Goal: Task Accomplishment & Management: Use online tool/utility

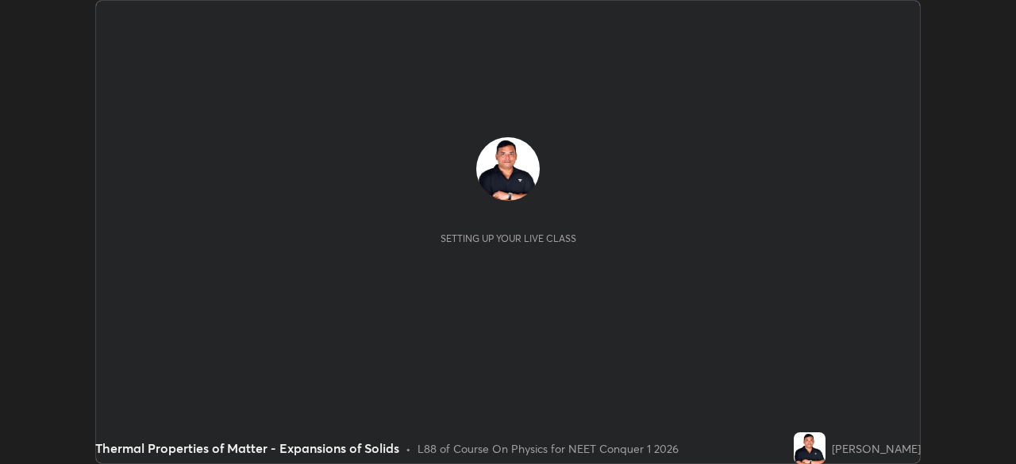
scroll to position [464, 1015]
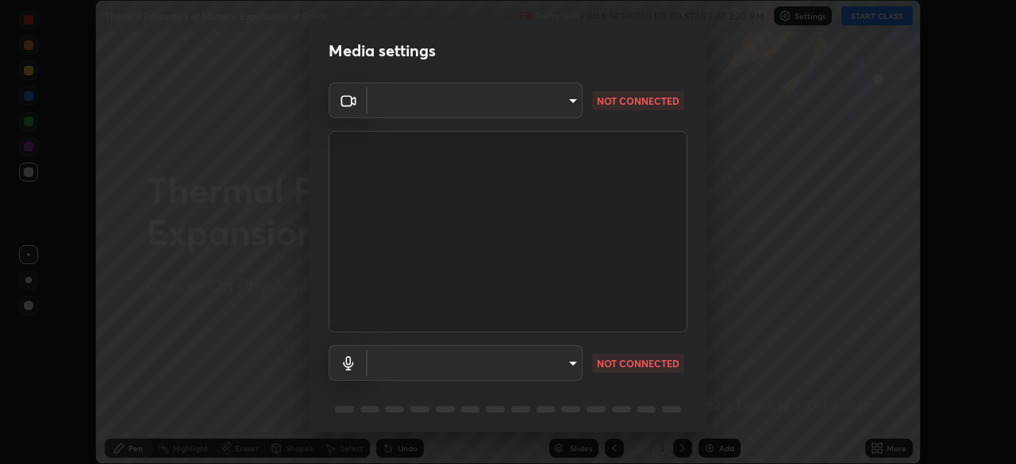
type input "3587b5fcf6e6b1efd567becf28dfd5d3df51b249fd3ad8f2a19155ee8f6d36a4"
click at [543, 360] on body "Erase all Thermal Properties of Matter - Expansions of Solids Recording WAS SCH…" at bounding box center [508, 232] width 1016 height 464
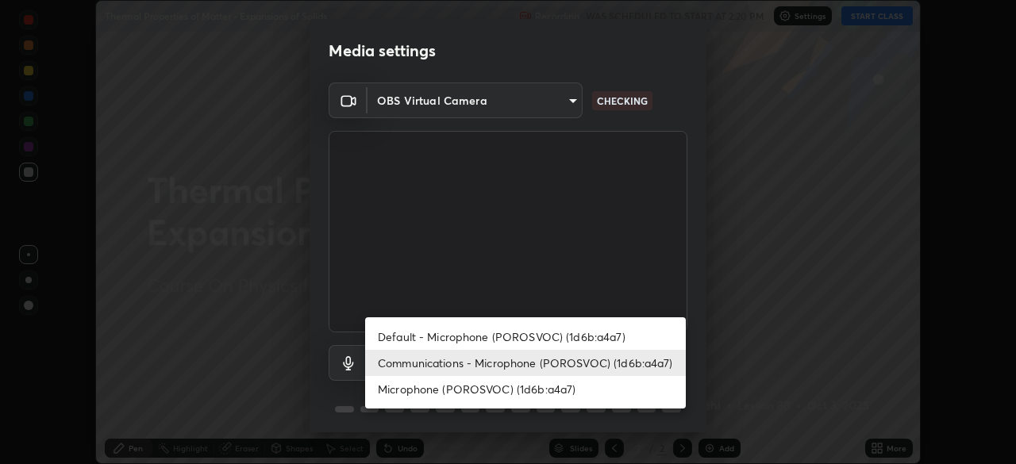
click at [538, 380] on li "Microphone (POROSVOC) (1d6b:a4a7)" at bounding box center [525, 389] width 321 height 26
type input "527811c9c5d3aeefcf3e62bb4f30f4459e782bacc56ab1e6f20f0e5d31342346"
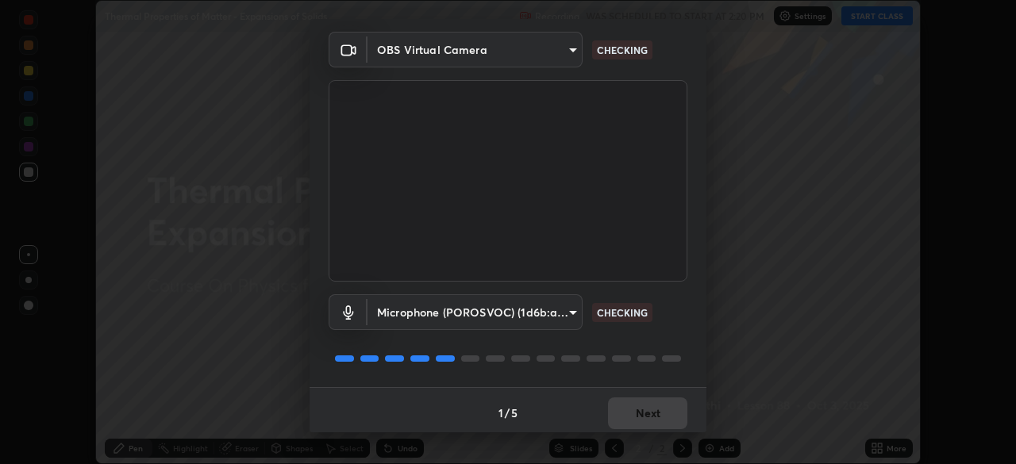
scroll to position [56, 0]
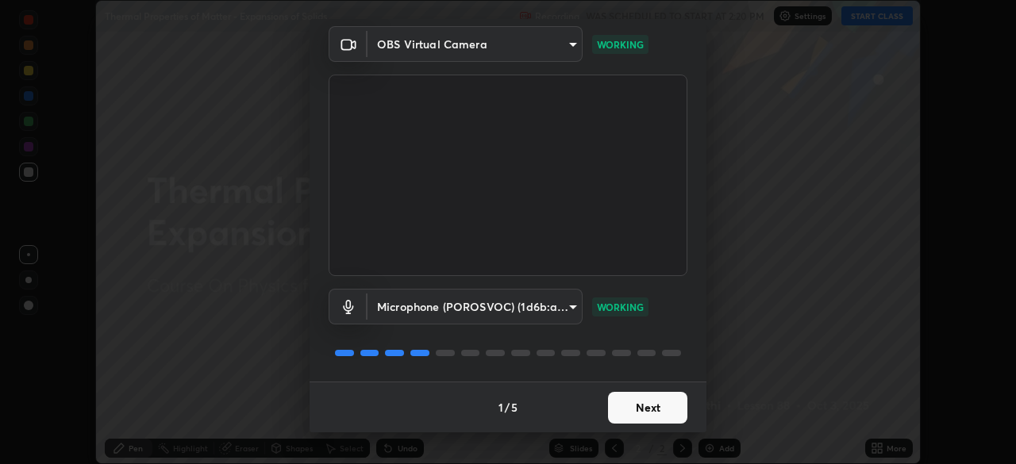
click at [644, 398] on button "Next" at bounding box center [647, 408] width 79 height 32
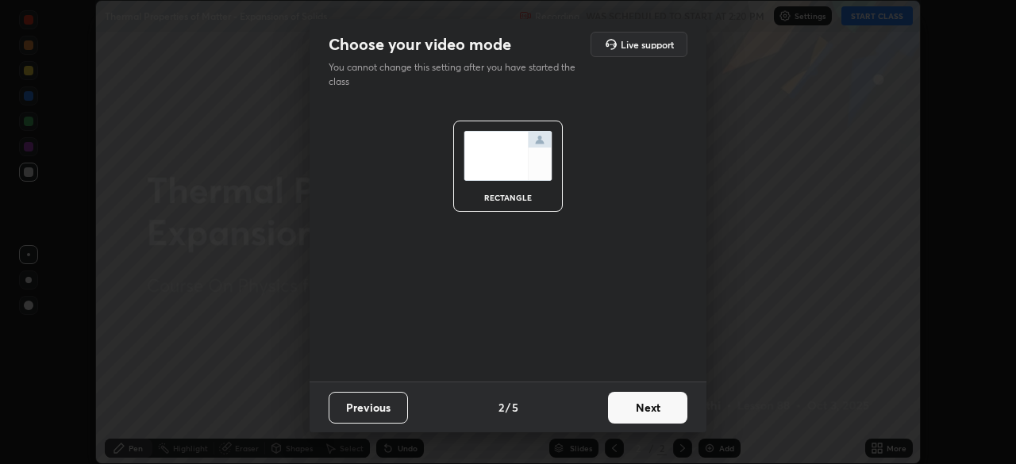
scroll to position [0, 0]
click at [645, 399] on button "Next" at bounding box center [647, 408] width 79 height 32
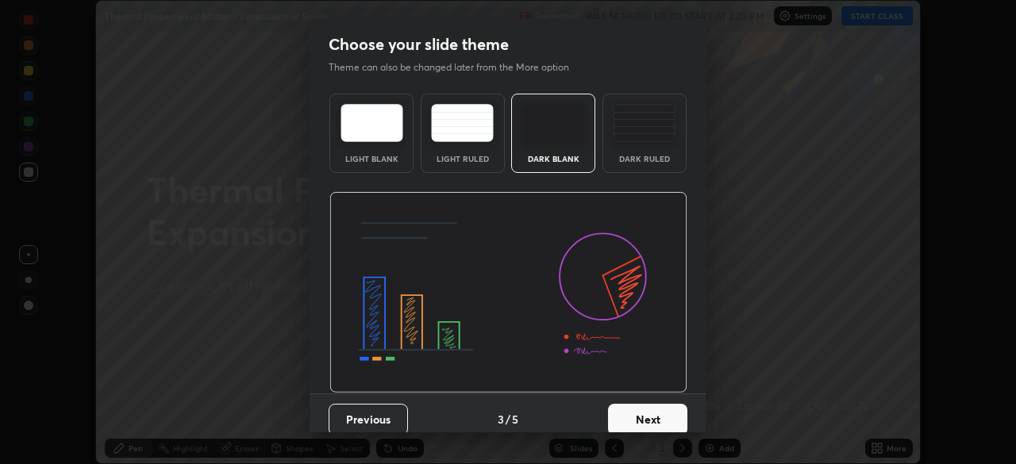
click at [647, 405] on button "Next" at bounding box center [647, 420] width 79 height 32
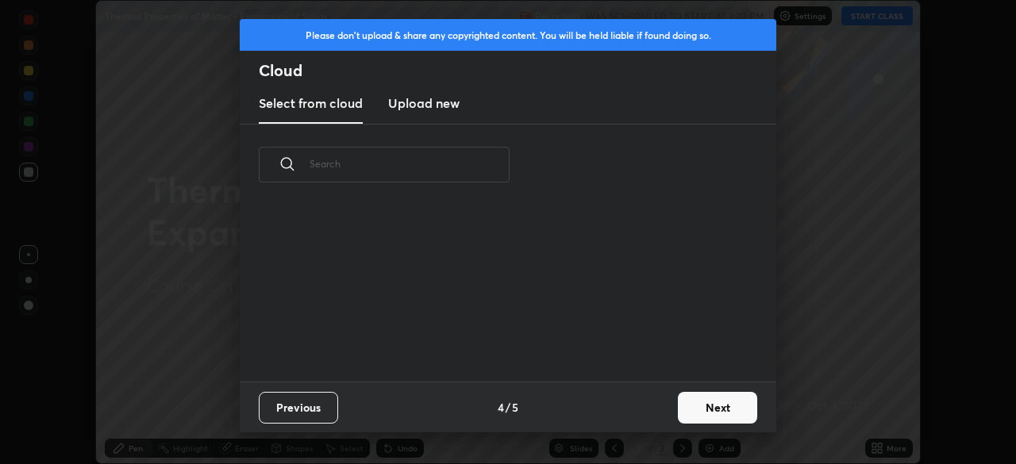
scroll to position [176, 510]
click at [696, 403] on button "Next" at bounding box center [717, 408] width 79 height 32
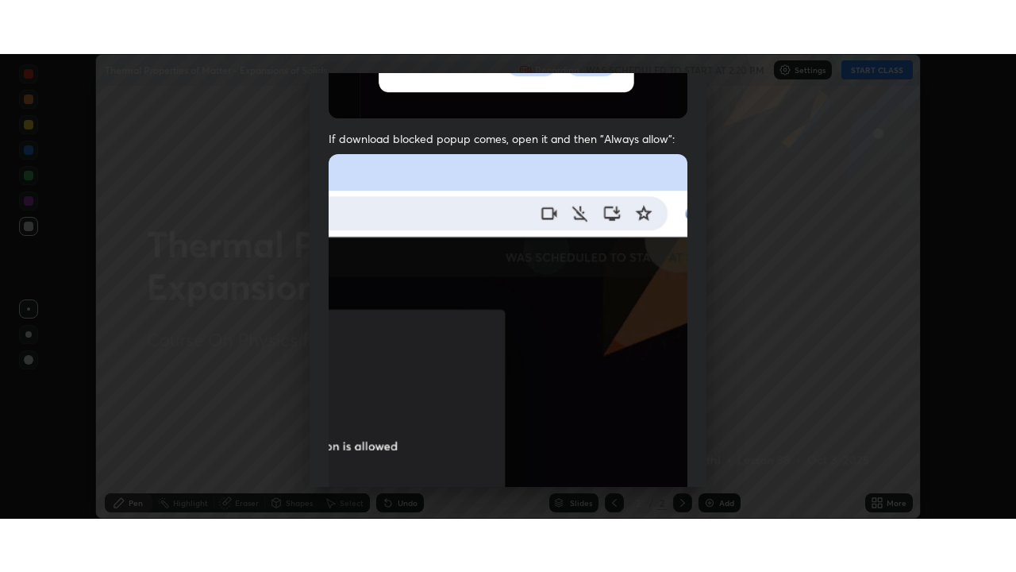
scroll to position [380, 0]
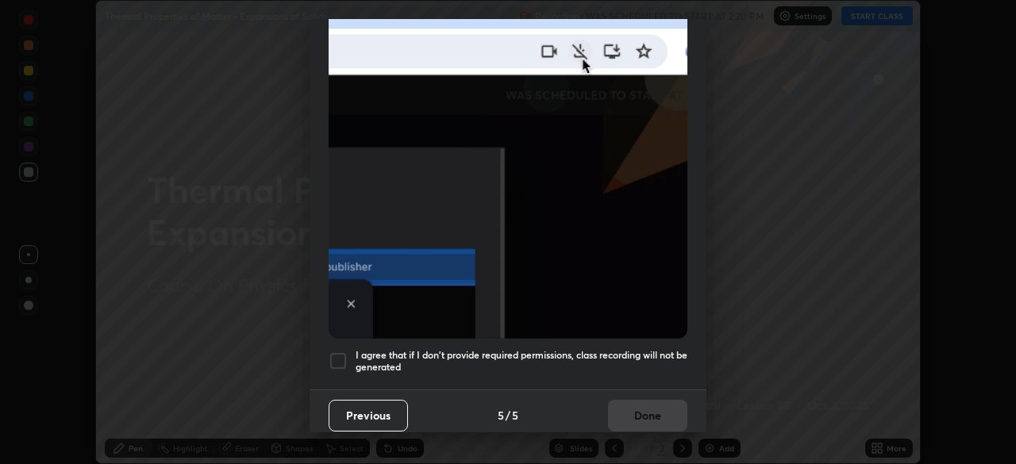
click at [342, 352] on div at bounding box center [338, 361] width 19 height 19
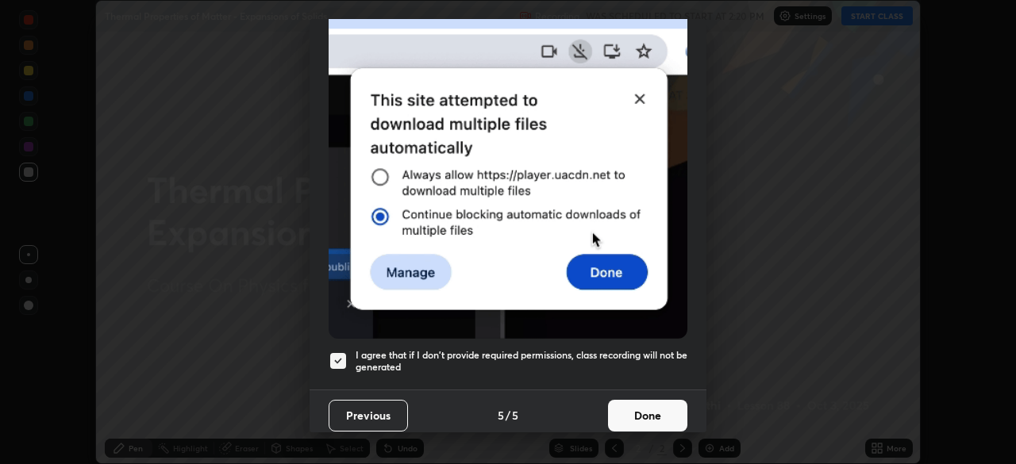
click at [640, 402] on button "Done" at bounding box center [647, 416] width 79 height 32
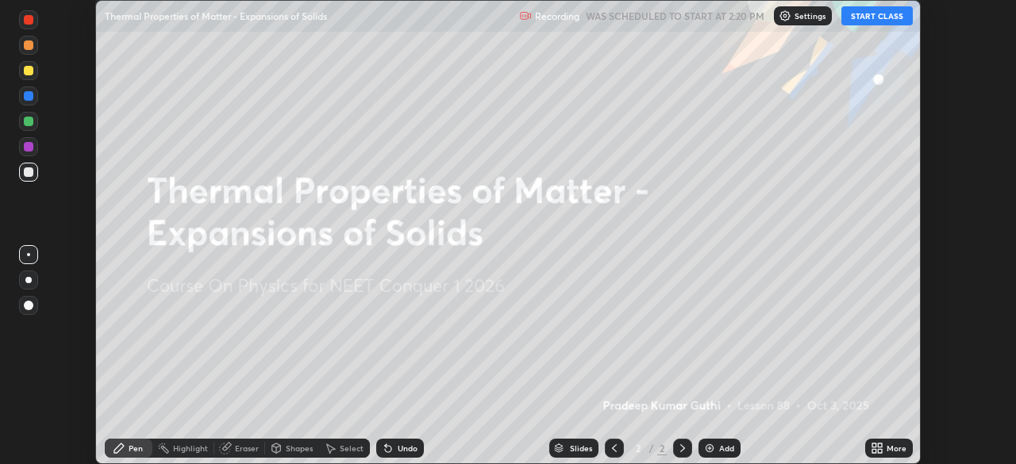
click at [860, 14] on button "START CLASS" at bounding box center [876, 15] width 71 height 19
click at [717, 445] on div "Add" at bounding box center [720, 448] width 42 height 19
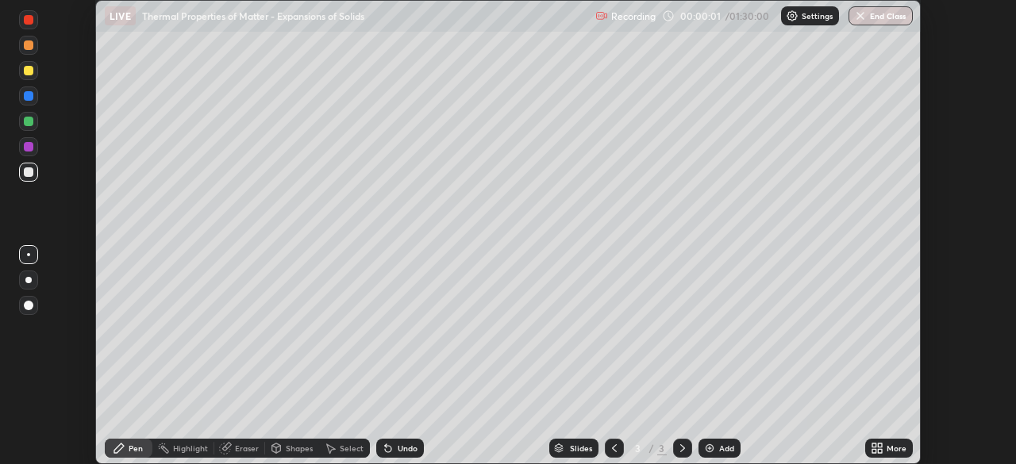
click at [880, 443] on icon at bounding box center [877, 448] width 13 height 13
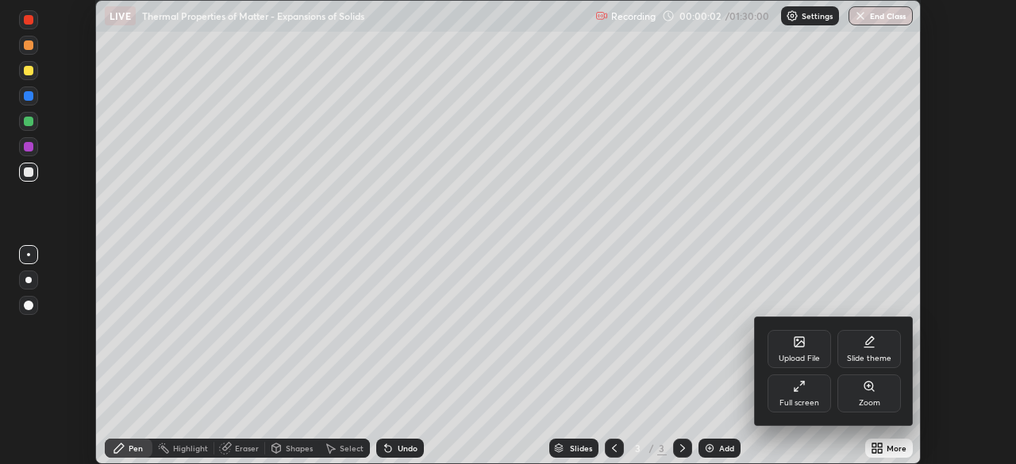
click at [800, 388] on icon at bounding box center [799, 386] width 13 height 13
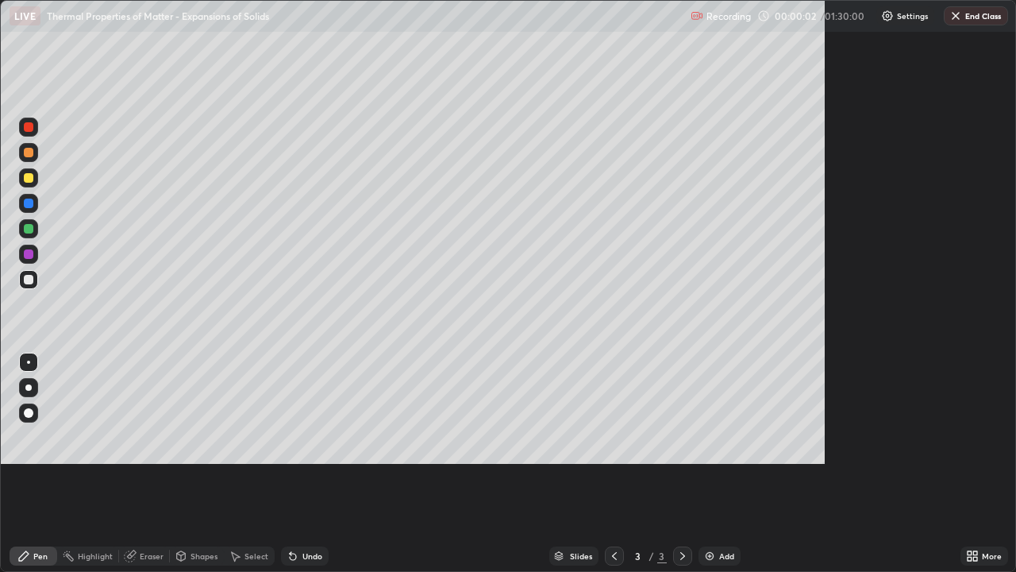
scroll to position [572, 1016]
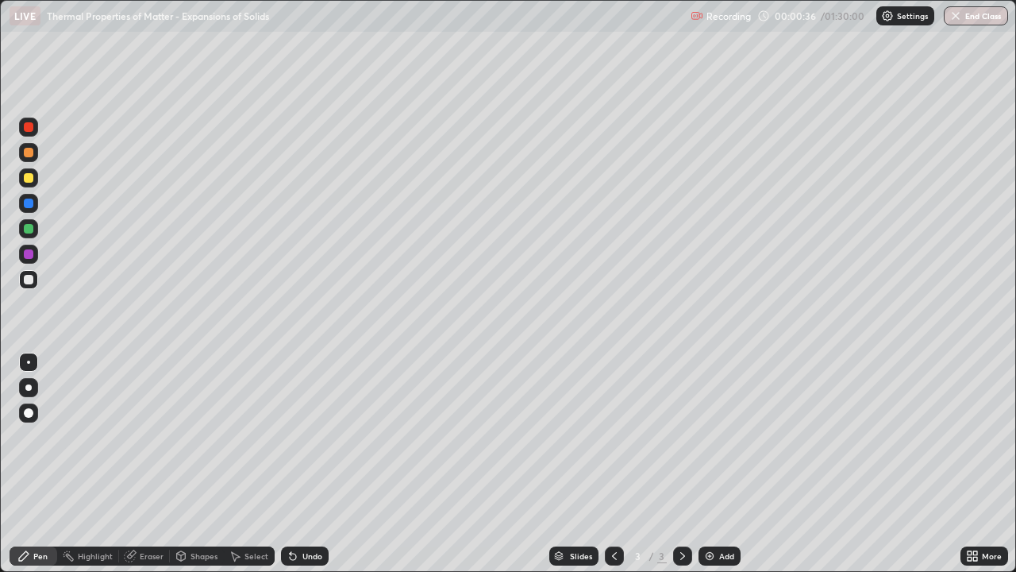
click at [33, 178] on div at bounding box center [29, 178] width 10 height 10
click at [30, 177] on div at bounding box center [29, 178] width 10 height 10
click at [30, 278] on div at bounding box center [29, 280] width 10 height 10
click at [27, 178] on div at bounding box center [29, 178] width 10 height 10
click at [29, 152] on div at bounding box center [29, 153] width 10 height 10
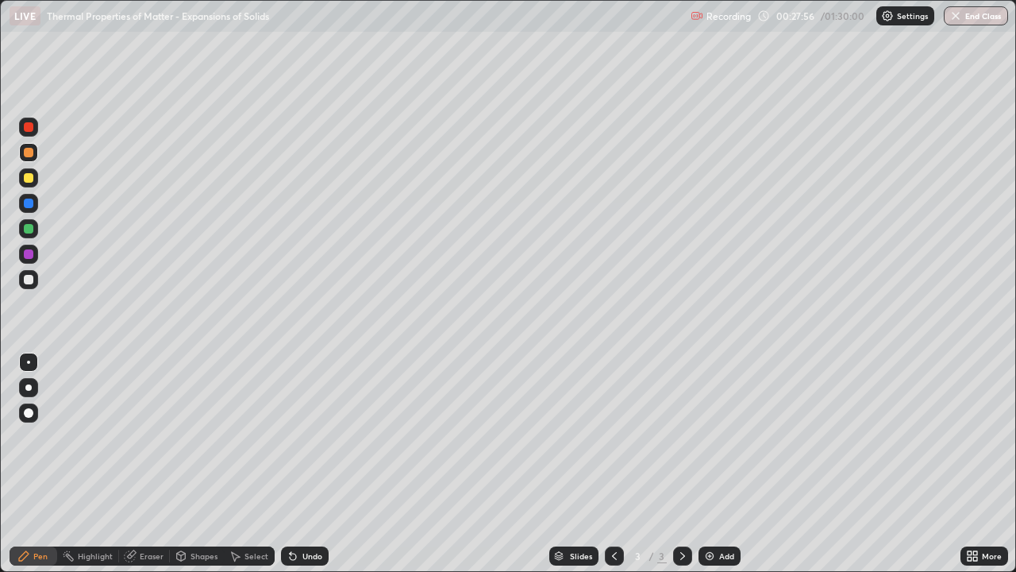
click at [29, 280] on div at bounding box center [29, 280] width 10 height 10
click at [313, 464] on div "Undo" at bounding box center [312, 556] width 20 height 8
click at [29, 179] on div at bounding box center [29, 178] width 10 height 10
click at [37, 277] on div at bounding box center [28, 279] width 19 height 19
click at [29, 177] on div at bounding box center [29, 178] width 10 height 10
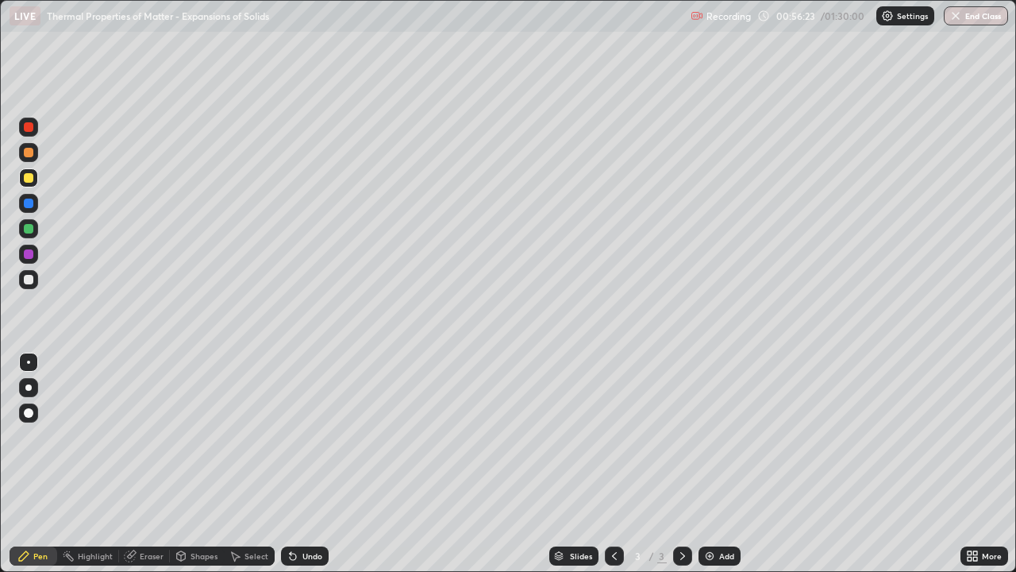
click at [721, 464] on div "Add" at bounding box center [726, 556] width 15 height 8
click at [29, 279] on div at bounding box center [29, 280] width 10 height 10
click at [29, 177] on div at bounding box center [29, 178] width 10 height 10
click at [27, 278] on div at bounding box center [29, 280] width 10 height 10
click at [29, 176] on div at bounding box center [29, 178] width 10 height 10
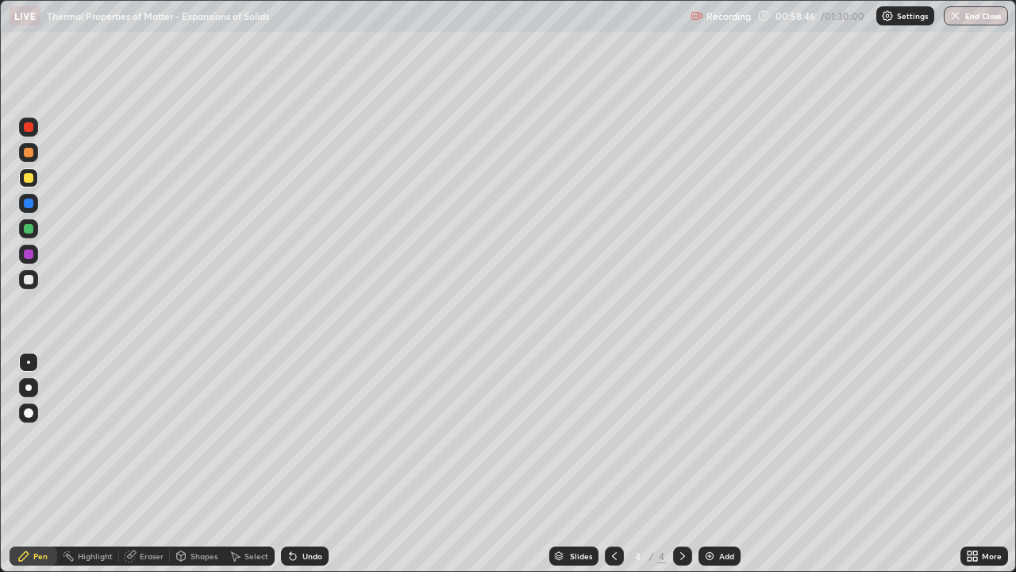
click at [25, 279] on div at bounding box center [29, 280] width 10 height 10
click at [29, 179] on div at bounding box center [29, 178] width 10 height 10
click at [37, 225] on div at bounding box center [28, 228] width 19 height 19
click at [25, 200] on div at bounding box center [29, 203] width 10 height 10
click at [30, 180] on div at bounding box center [29, 178] width 10 height 10
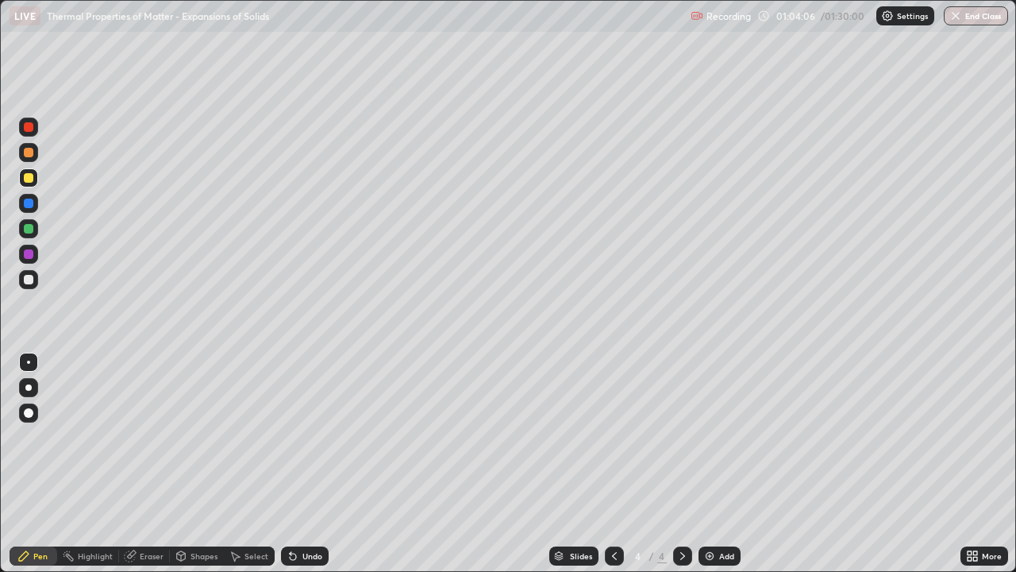
click at [706, 464] on img at bounding box center [709, 555] width 13 height 13
click at [26, 280] on div at bounding box center [29, 280] width 10 height 10
click at [27, 229] on div at bounding box center [29, 229] width 10 height 10
click at [28, 202] on div at bounding box center [29, 203] width 10 height 10
click at [27, 177] on div at bounding box center [29, 178] width 10 height 10
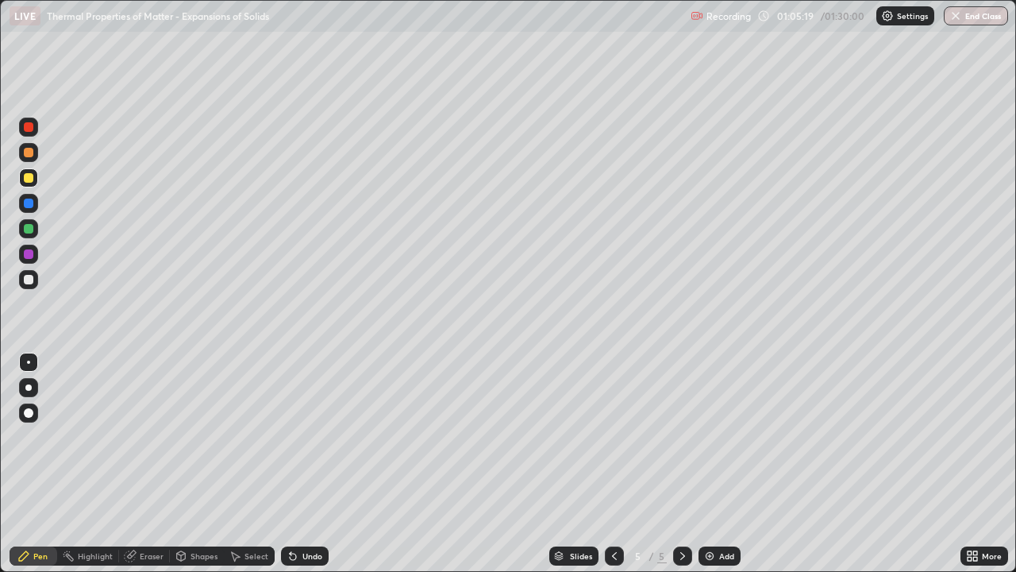
click at [28, 283] on div at bounding box center [29, 280] width 10 height 10
click at [29, 227] on div at bounding box center [29, 229] width 10 height 10
click at [304, 464] on div "Undo" at bounding box center [312, 556] width 20 height 8
click at [311, 464] on div "Undo" at bounding box center [312, 556] width 20 height 8
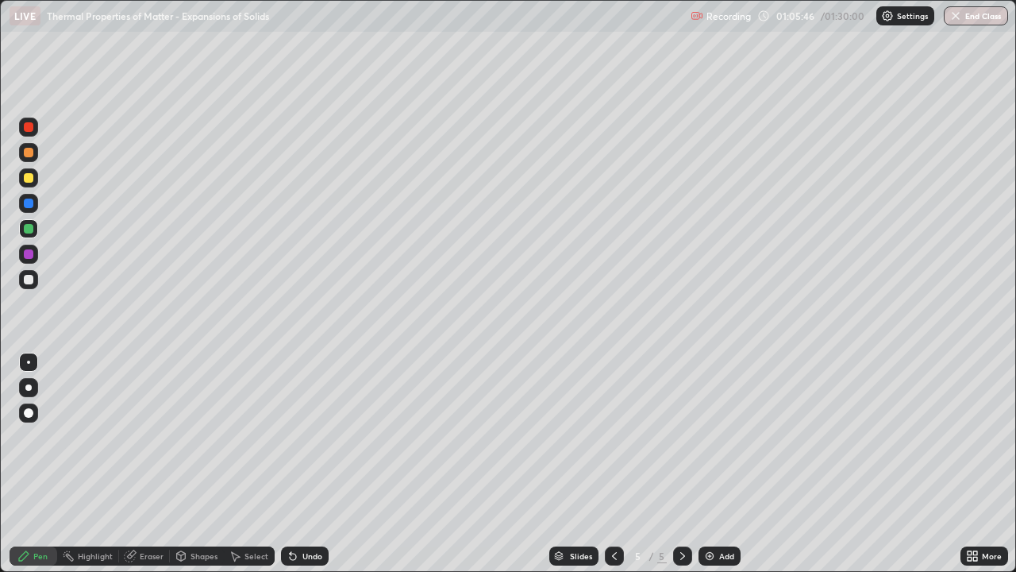
click at [29, 205] on div at bounding box center [29, 203] width 10 height 10
click at [312, 464] on div "Undo" at bounding box center [312, 556] width 20 height 8
click at [32, 281] on div at bounding box center [29, 280] width 10 height 10
click at [34, 229] on div at bounding box center [28, 228] width 19 height 19
click at [33, 179] on div at bounding box center [29, 178] width 10 height 10
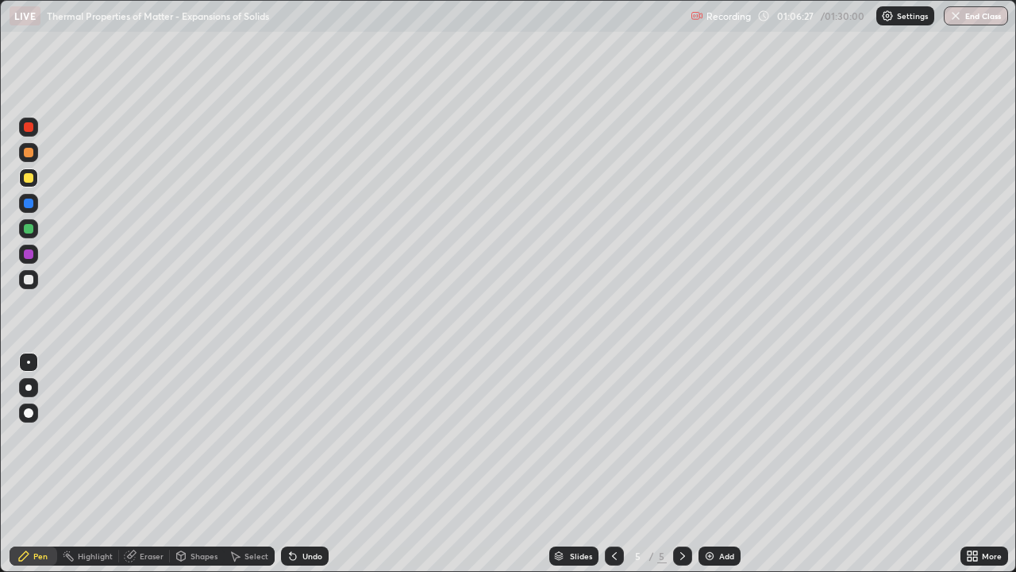
click at [307, 464] on div "Undo" at bounding box center [305, 555] width 48 height 19
click at [31, 205] on div at bounding box center [29, 203] width 10 height 10
click at [34, 230] on div at bounding box center [28, 228] width 19 height 19
click at [27, 280] on div at bounding box center [29, 280] width 10 height 10
click at [306, 464] on div "Undo" at bounding box center [312, 556] width 20 height 8
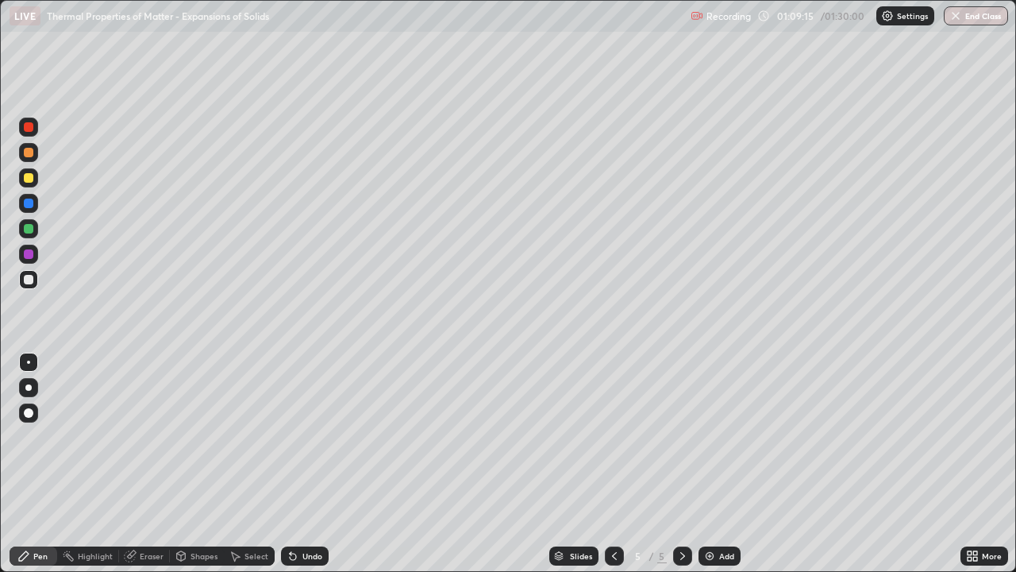
click at [310, 464] on div "Undo" at bounding box center [312, 556] width 20 height 8
click at [305, 464] on div "Undo" at bounding box center [305, 555] width 48 height 19
click at [303, 464] on div "Undo" at bounding box center [312, 556] width 20 height 8
click at [309, 464] on div "Undo" at bounding box center [312, 556] width 20 height 8
click at [314, 464] on div "Undo" at bounding box center [305, 555] width 48 height 19
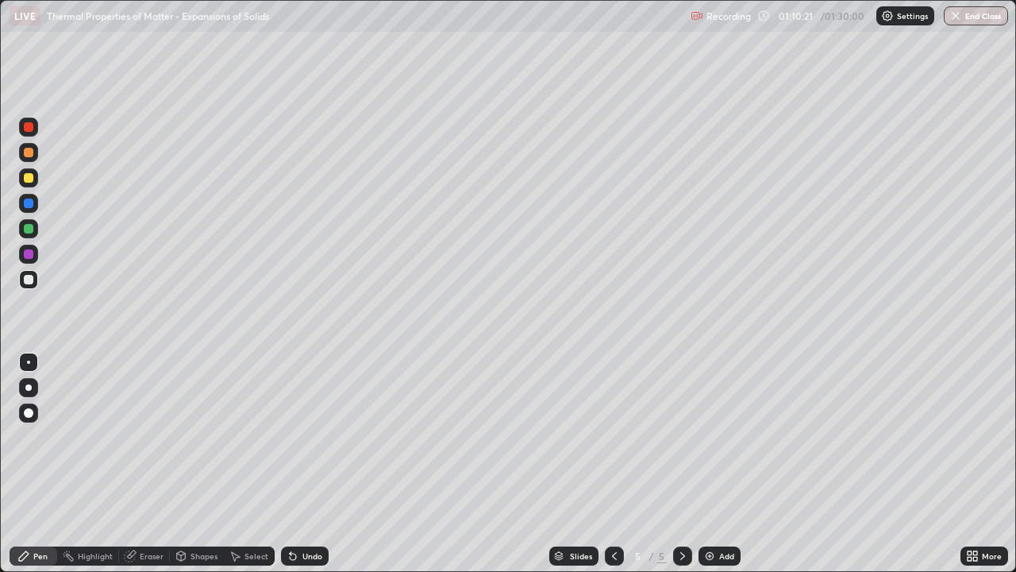
click at [29, 178] on div at bounding box center [29, 178] width 10 height 10
click at [312, 464] on div "Undo" at bounding box center [312, 556] width 20 height 8
click at [35, 279] on div at bounding box center [28, 279] width 19 height 19
click at [29, 204] on div at bounding box center [29, 203] width 10 height 10
click at [29, 175] on div at bounding box center [29, 178] width 10 height 10
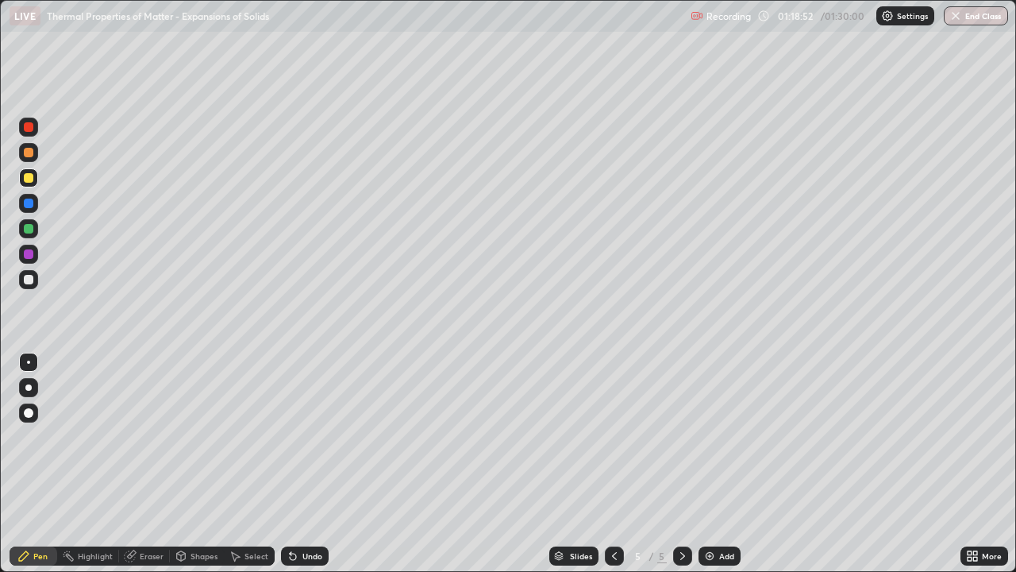
click at [725, 464] on div "Add" at bounding box center [726, 556] width 15 height 8
click at [27, 279] on div at bounding box center [29, 280] width 10 height 10
click at [30, 204] on div at bounding box center [29, 203] width 10 height 10
click at [29, 180] on div at bounding box center [29, 178] width 10 height 10
click at [36, 277] on div at bounding box center [28, 279] width 19 height 19
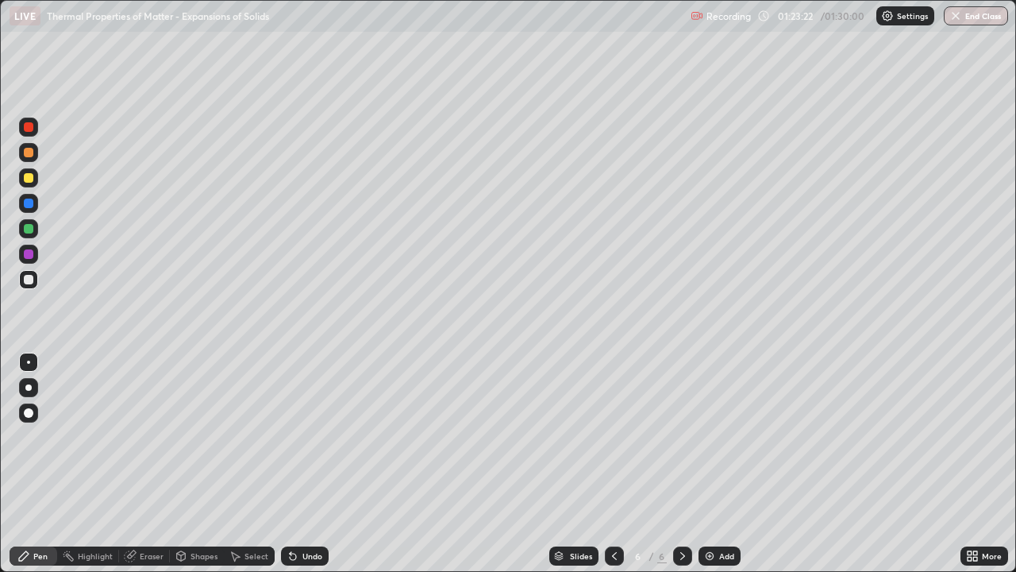
click at [37, 177] on div at bounding box center [28, 177] width 19 height 19
click at [29, 285] on div at bounding box center [28, 279] width 19 height 19
click at [307, 464] on div "Undo" at bounding box center [312, 556] width 20 height 8
click at [306, 464] on div "Undo" at bounding box center [312, 556] width 20 height 8
click at [302, 464] on div "Undo" at bounding box center [312, 556] width 20 height 8
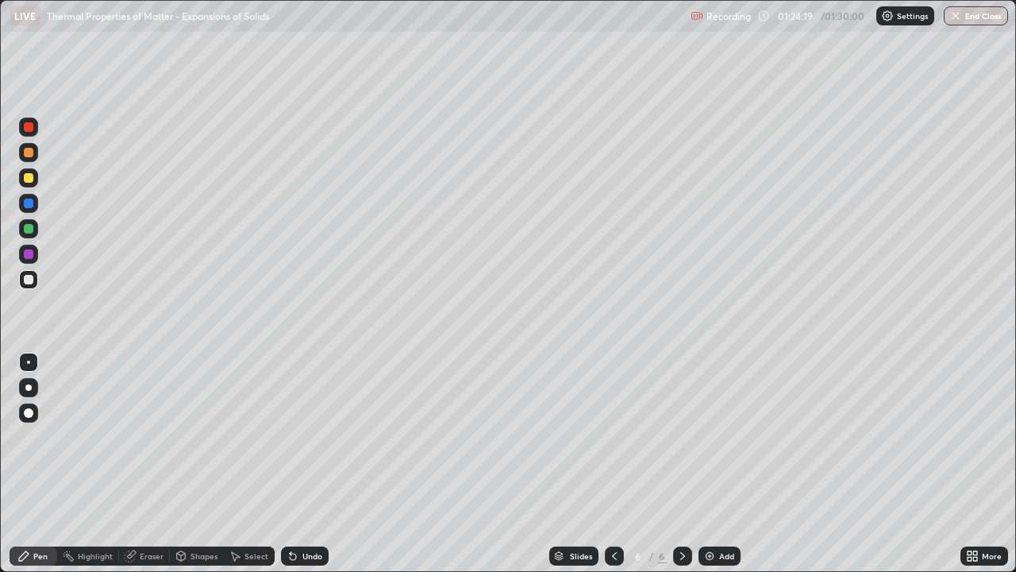
click at [26, 175] on div at bounding box center [29, 178] width 10 height 10
click at [29, 282] on div at bounding box center [29, 280] width 10 height 10
click at [615, 464] on div at bounding box center [614, 556] width 19 height 32
click at [681, 464] on icon at bounding box center [682, 555] width 13 height 13
click at [710, 464] on img at bounding box center [709, 555] width 13 height 13
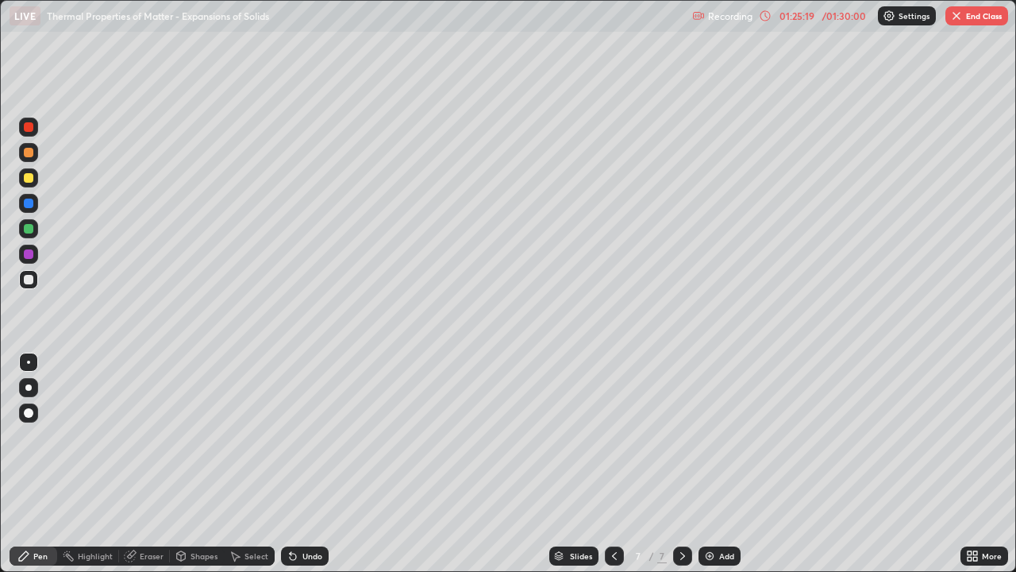
click at [33, 179] on div at bounding box center [29, 178] width 10 height 10
click at [26, 256] on div at bounding box center [29, 254] width 10 height 10
click at [608, 464] on icon at bounding box center [614, 555] width 13 height 13
click at [614, 464] on icon at bounding box center [614, 555] width 13 height 13
click at [681, 464] on icon at bounding box center [682, 555] width 13 height 13
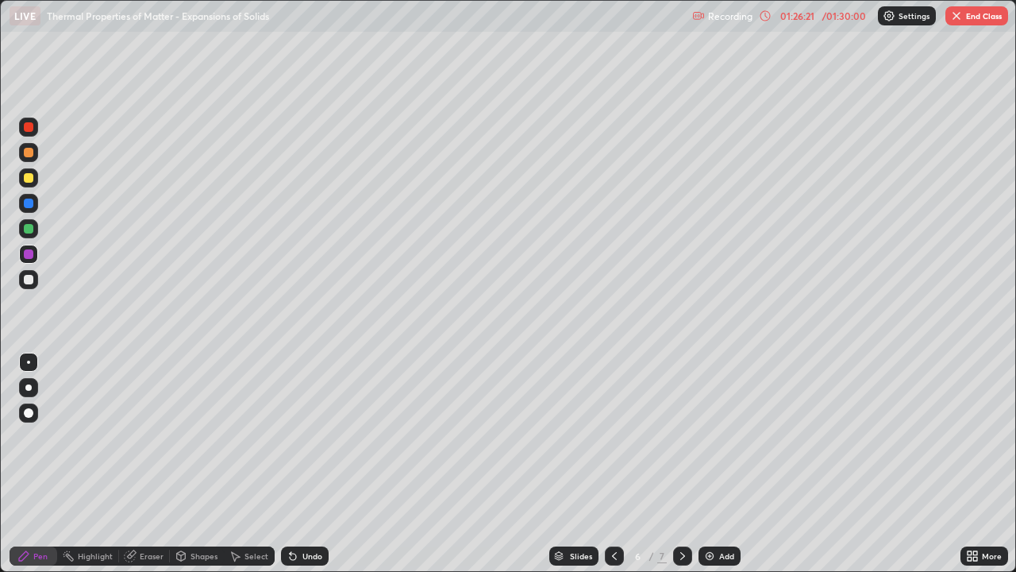
click at [681, 464] on icon at bounding box center [682, 555] width 13 height 13
click at [29, 228] on div at bounding box center [29, 229] width 10 height 10
click at [27, 178] on div at bounding box center [29, 178] width 10 height 10
click at [29, 280] on div at bounding box center [29, 280] width 10 height 10
click at [316, 464] on div "Undo" at bounding box center [312, 556] width 20 height 8
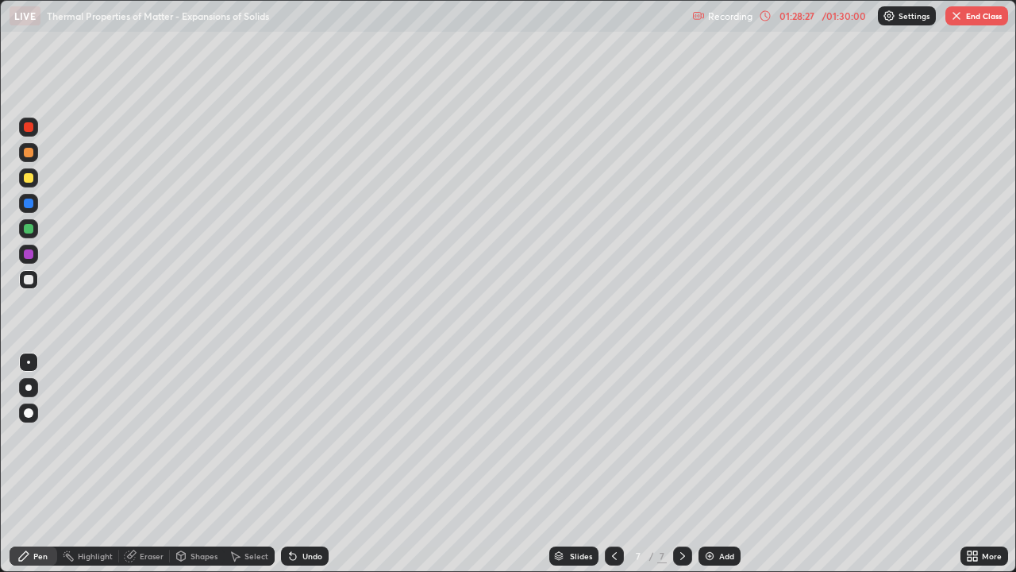
click at [310, 464] on div "Undo" at bounding box center [312, 556] width 20 height 8
click at [251, 464] on div "Select" at bounding box center [256, 556] width 24 height 8
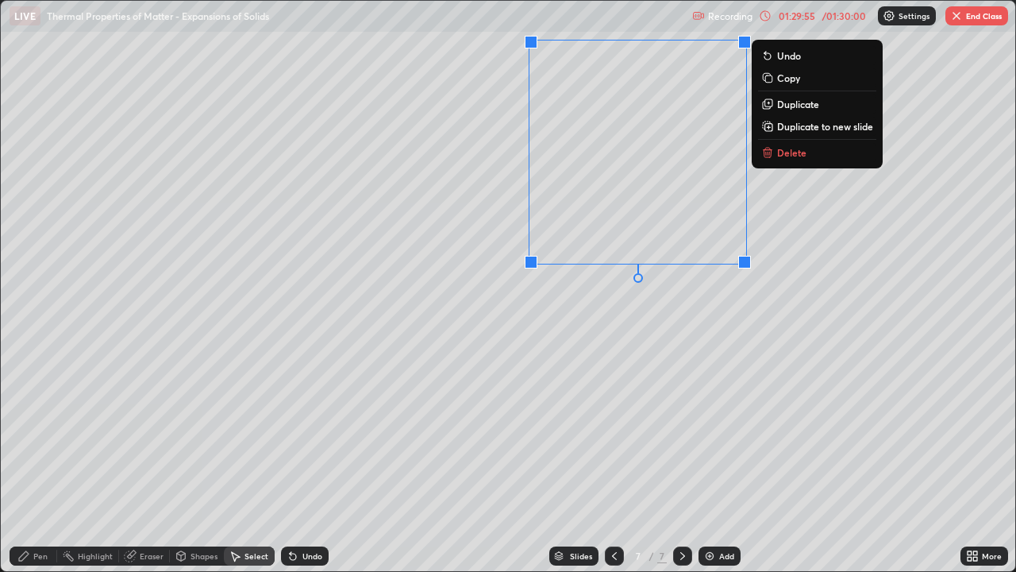
click at [777, 156] on p "Delete" at bounding box center [791, 152] width 29 height 13
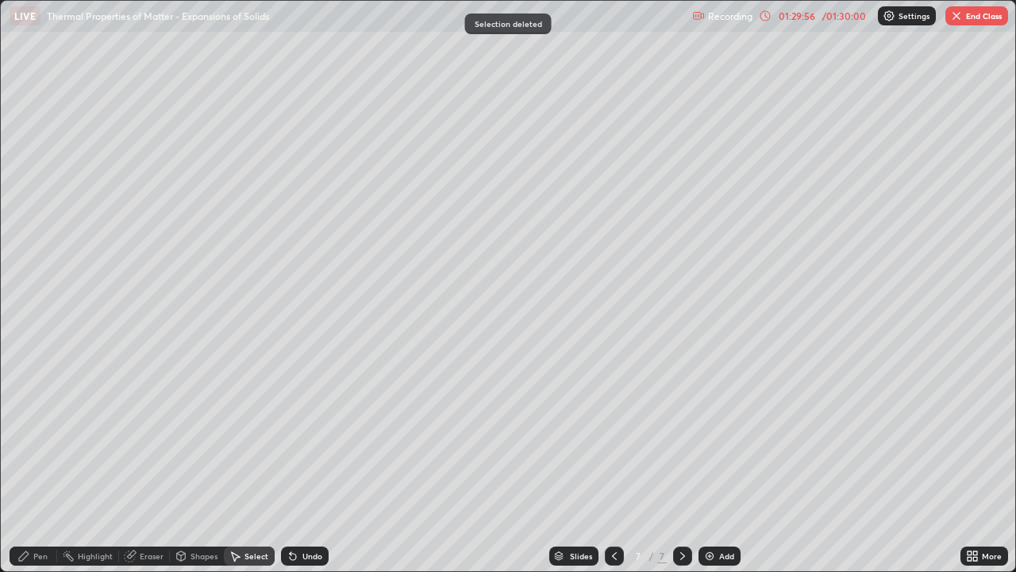
click at [822, 18] on div "/ 01:30:00" at bounding box center [843, 16] width 49 height 10
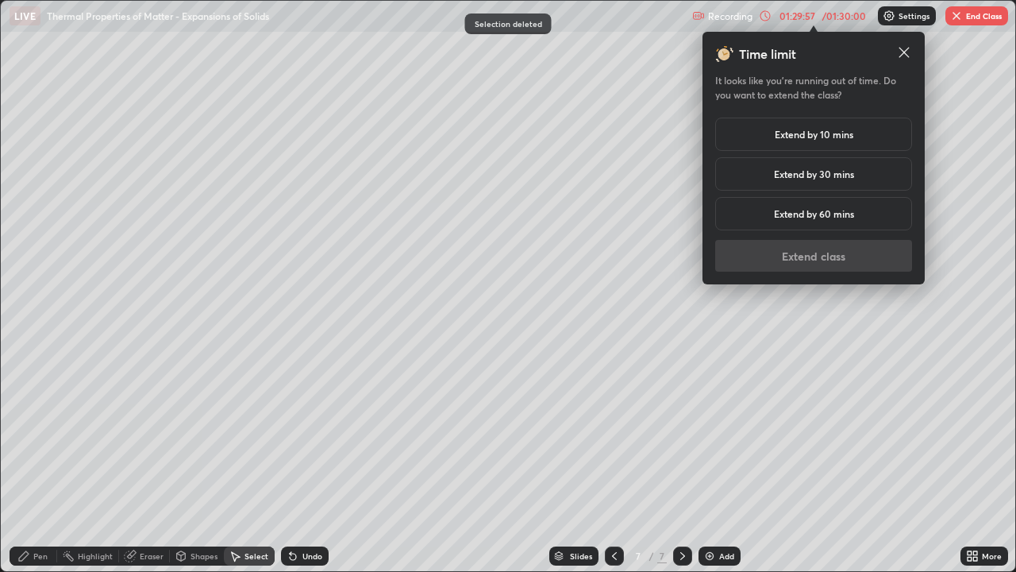
click at [802, 134] on h5 "Extend by 10 mins" at bounding box center [814, 134] width 79 height 14
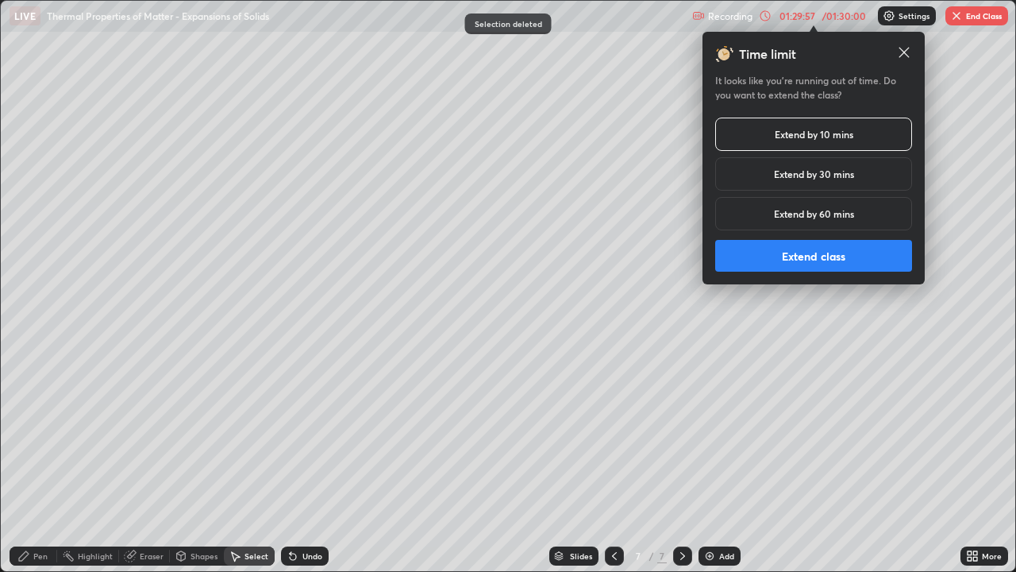
click at [790, 255] on button "Extend class" at bounding box center [813, 256] width 197 height 32
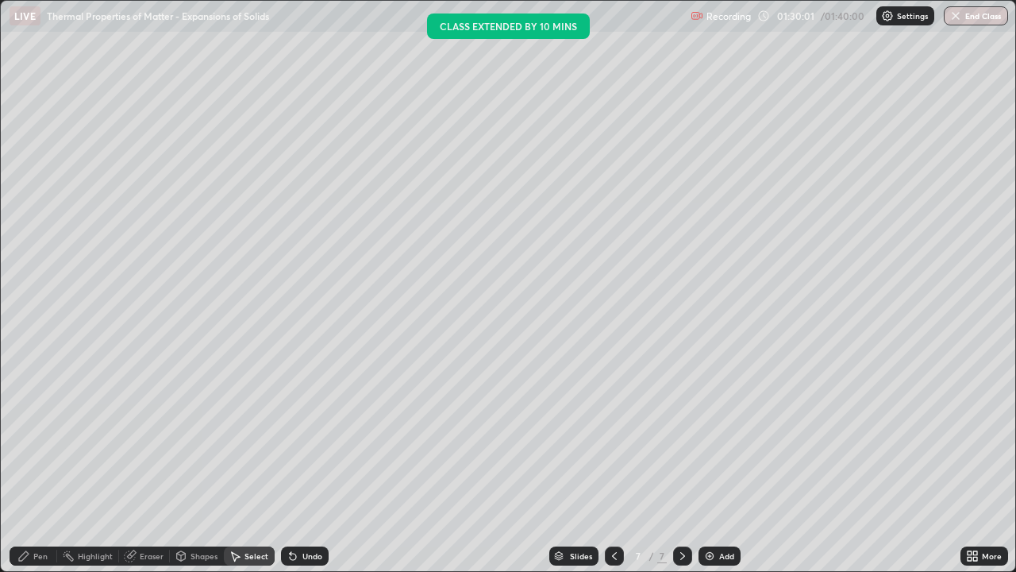
click at [30, 464] on div "Pen" at bounding box center [34, 555] width 48 height 19
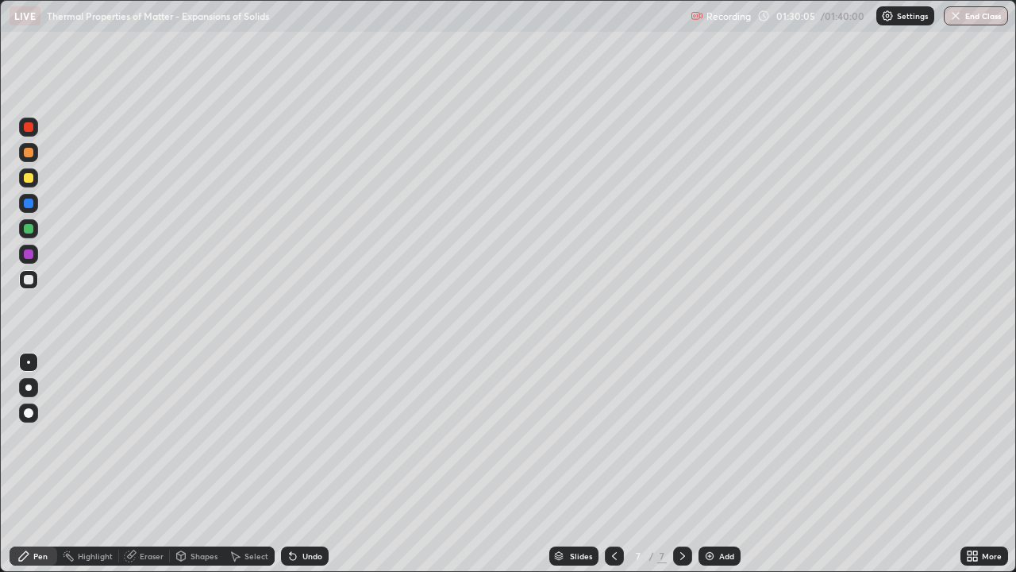
click at [37, 175] on div at bounding box center [28, 177] width 19 height 19
click at [28, 260] on div at bounding box center [28, 253] width 19 height 19
click at [29, 229] on div at bounding box center [29, 229] width 10 height 10
click at [27, 275] on div at bounding box center [29, 280] width 10 height 10
click at [29, 179] on div at bounding box center [29, 178] width 10 height 10
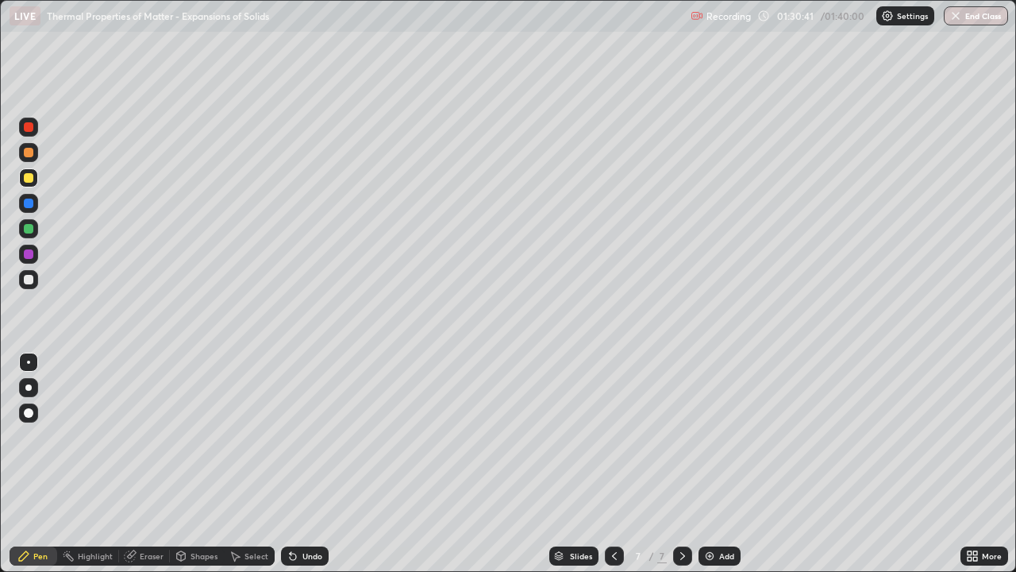
click at [33, 225] on div at bounding box center [29, 229] width 10 height 10
click at [29, 280] on div at bounding box center [29, 280] width 10 height 10
click at [35, 152] on div at bounding box center [28, 152] width 19 height 19
click at [314, 464] on div "Undo" at bounding box center [312, 556] width 20 height 8
click at [308, 464] on div "Undo" at bounding box center [312, 556] width 20 height 8
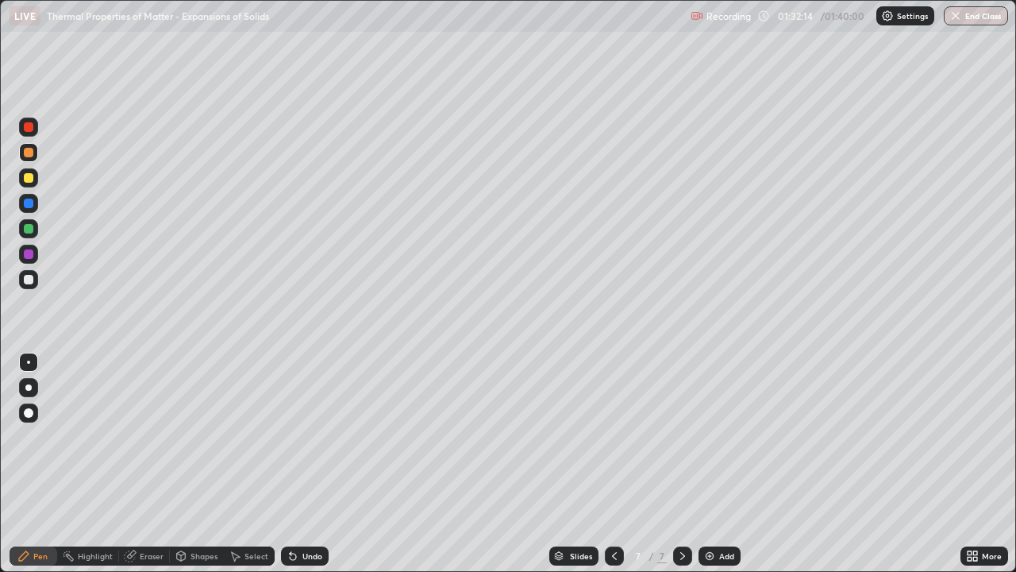
click at [302, 464] on div "Undo" at bounding box center [312, 556] width 20 height 8
click at [37, 185] on div at bounding box center [28, 177] width 19 height 25
click at [606, 464] on div at bounding box center [614, 555] width 19 height 19
click at [679, 464] on icon at bounding box center [682, 555] width 13 height 13
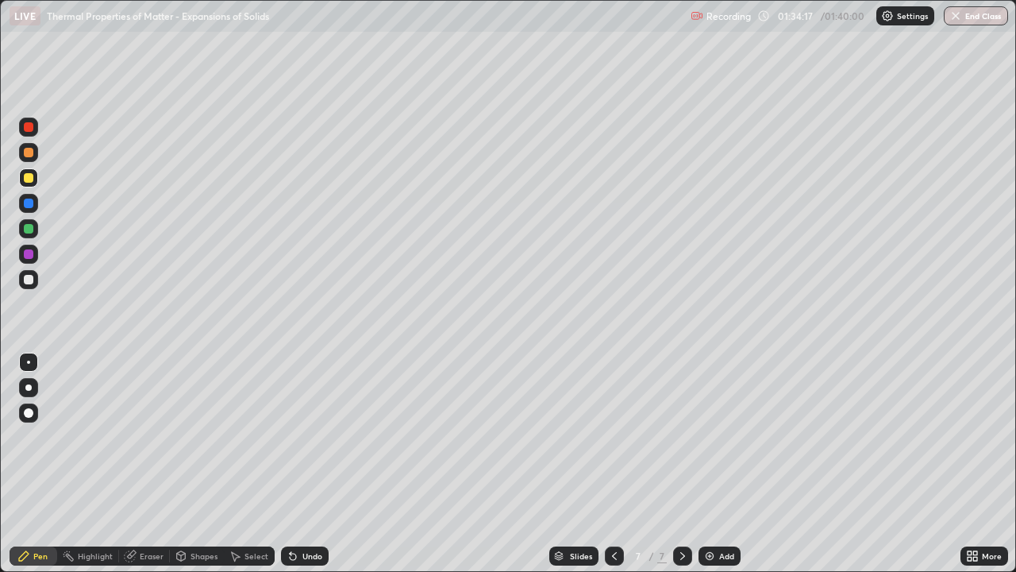
click at [28, 279] on div at bounding box center [29, 280] width 10 height 10
click at [29, 231] on div at bounding box center [29, 229] width 10 height 10
click at [306, 464] on div "Undo" at bounding box center [312, 556] width 20 height 8
click at [302, 464] on div "Undo" at bounding box center [312, 556] width 20 height 8
click at [298, 464] on div "Undo" at bounding box center [305, 555] width 48 height 19
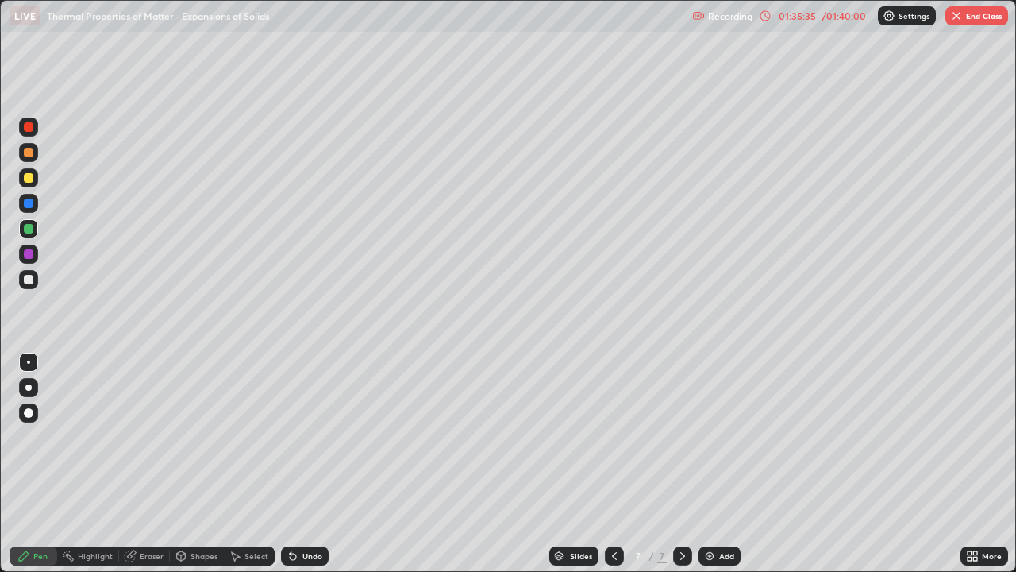
click at [292, 464] on icon at bounding box center [293, 556] width 6 height 6
click at [314, 464] on div "Undo" at bounding box center [305, 555] width 48 height 19
click at [614, 464] on icon at bounding box center [614, 555] width 13 height 13
click at [682, 464] on icon at bounding box center [682, 555] width 13 height 13
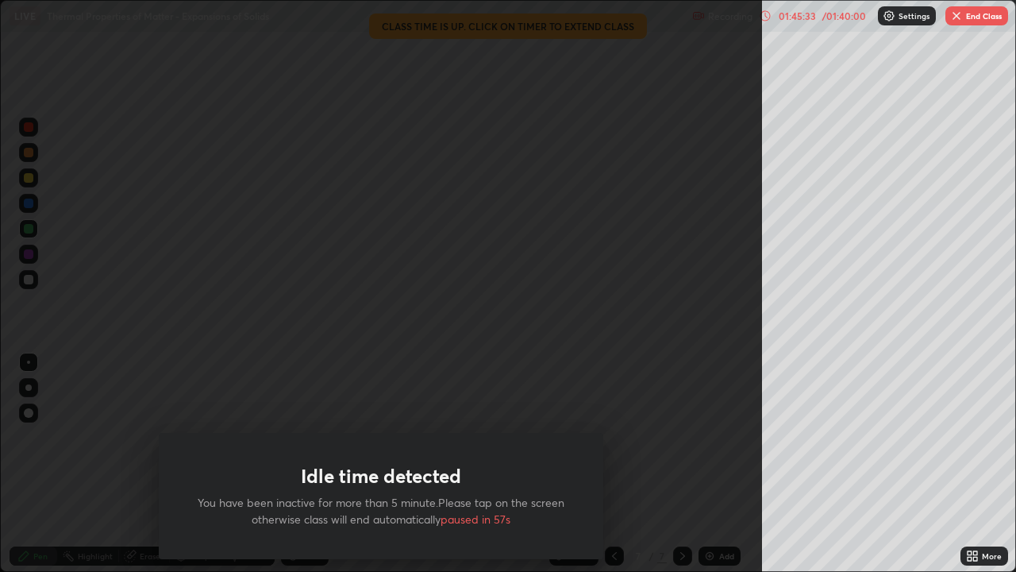
click at [61, 438] on div "Idle time detected You have been inactive for more than 5 minute.Please tap on …" at bounding box center [381, 286] width 762 height 572
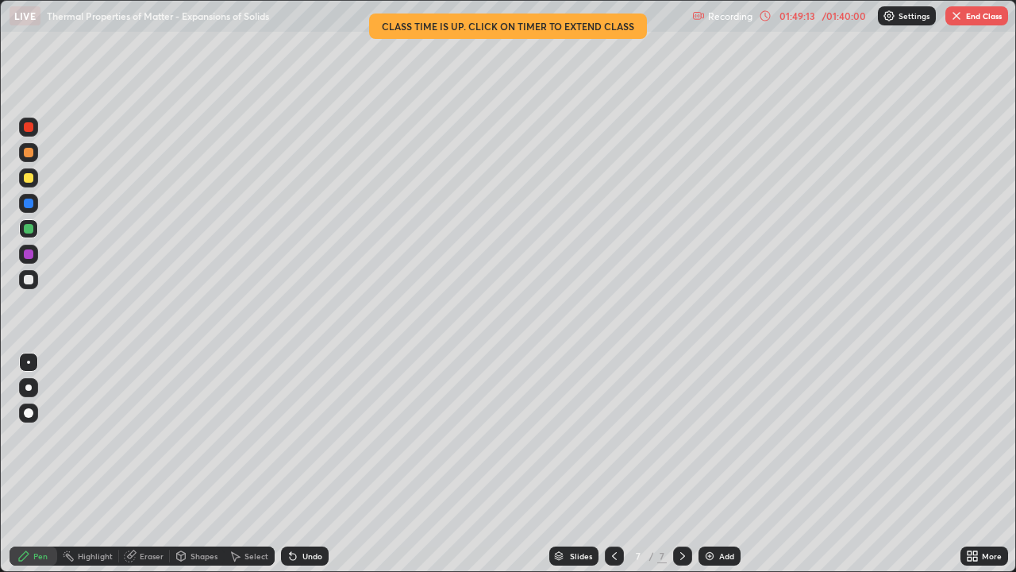
click at [968, 13] on button "End Class" at bounding box center [976, 15] width 63 height 19
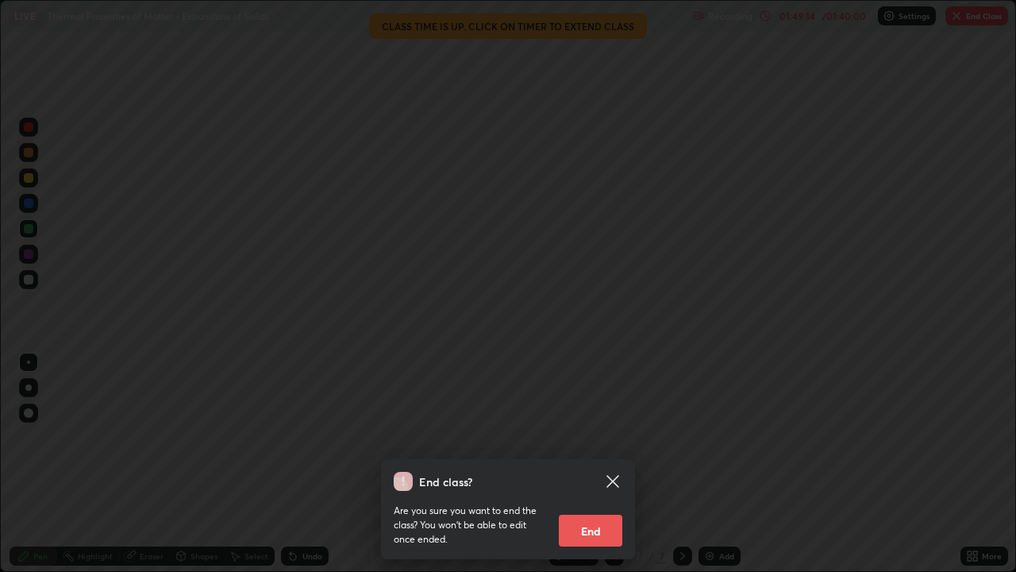
click at [601, 464] on button "End" at bounding box center [591, 530] width 64 height 32
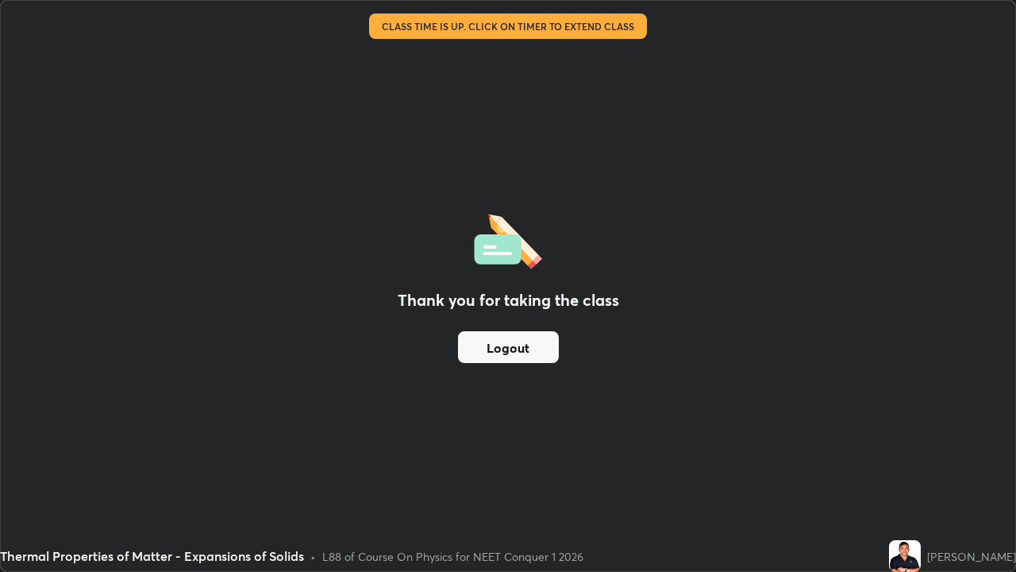
click at [533, 348] on button "Logout" at bounding box center [508, 347] width 101 height 32
